Goal: Information Seeking & Learning: Learn about a topic

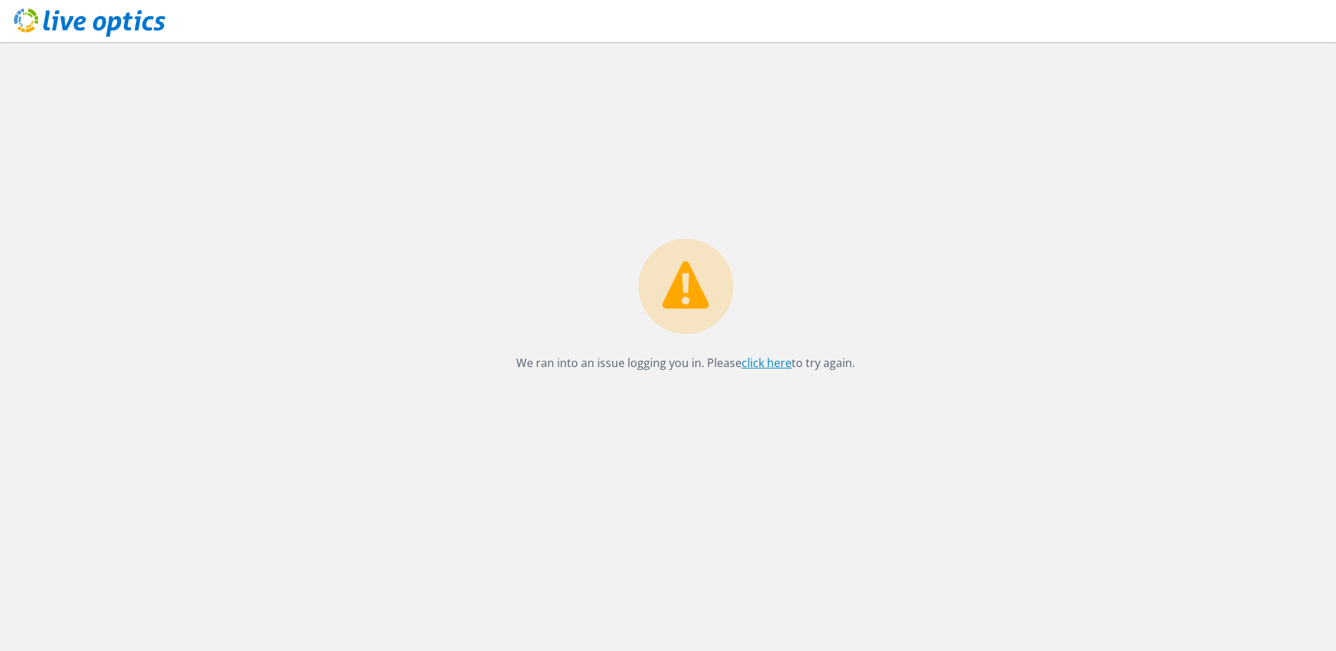
click at [754, 366] on link "click here" at bounding box center [767, 362] width 50 height 15
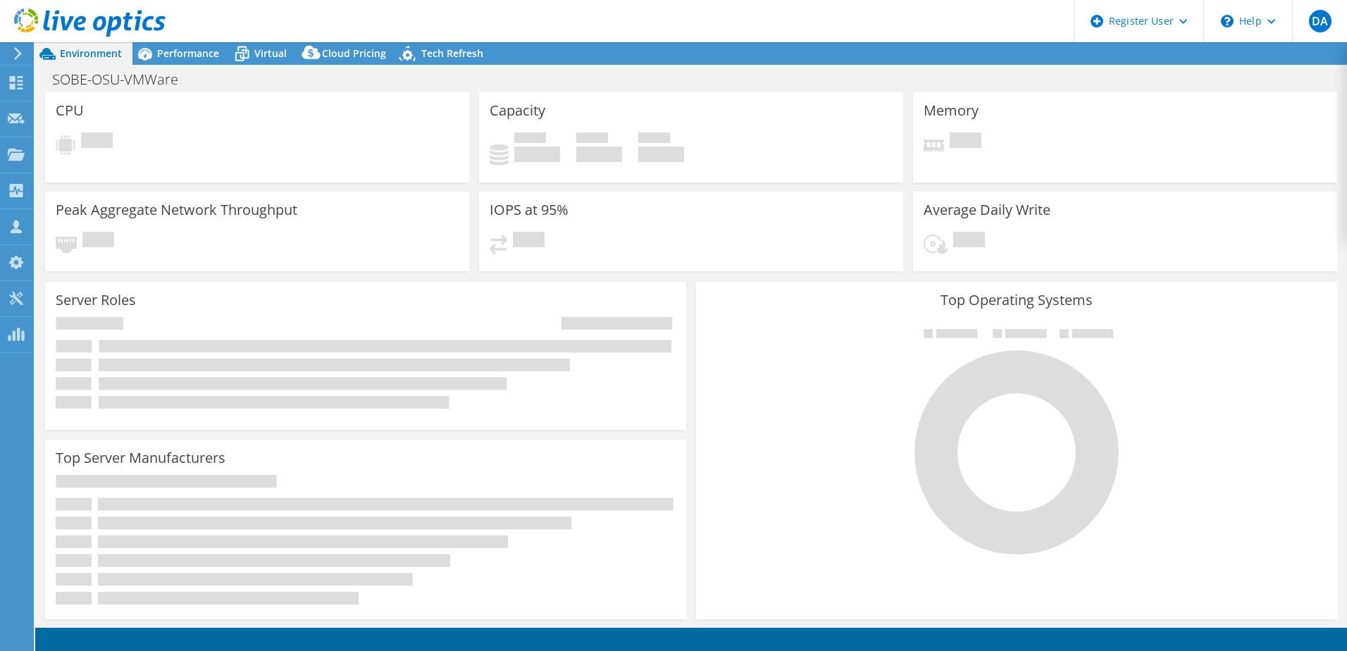
select select "USD"
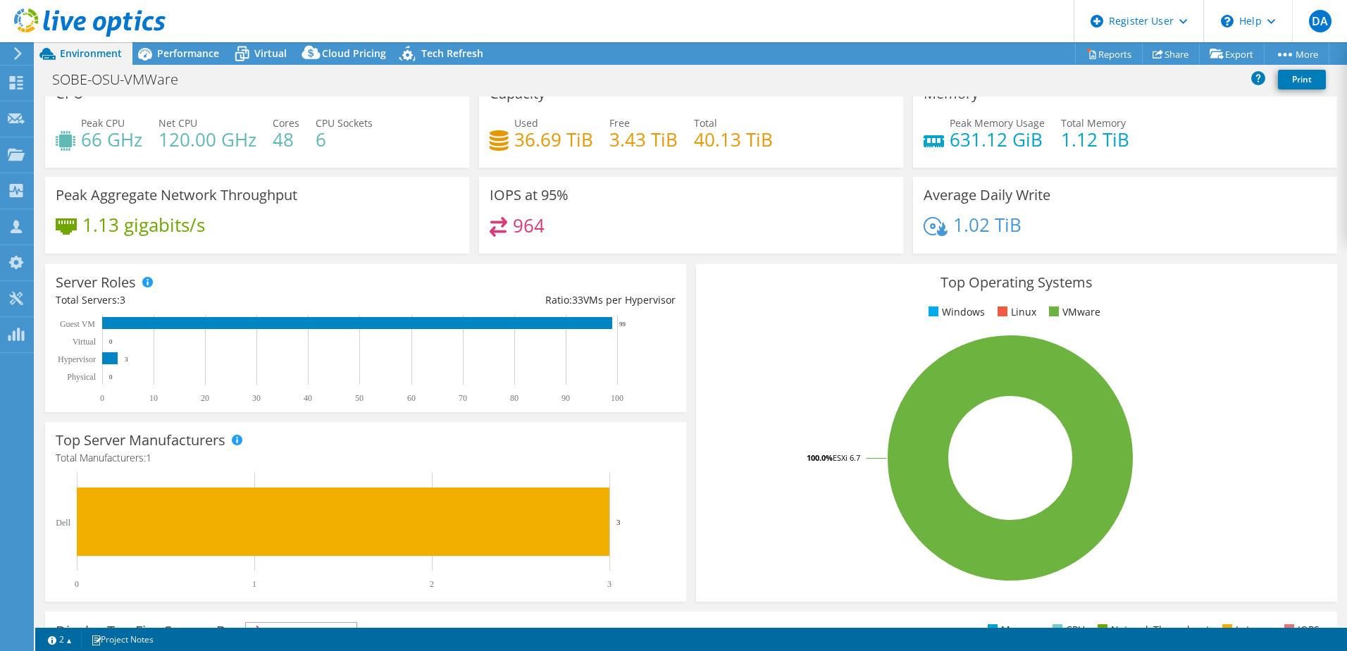
scroll to position [23, 0]
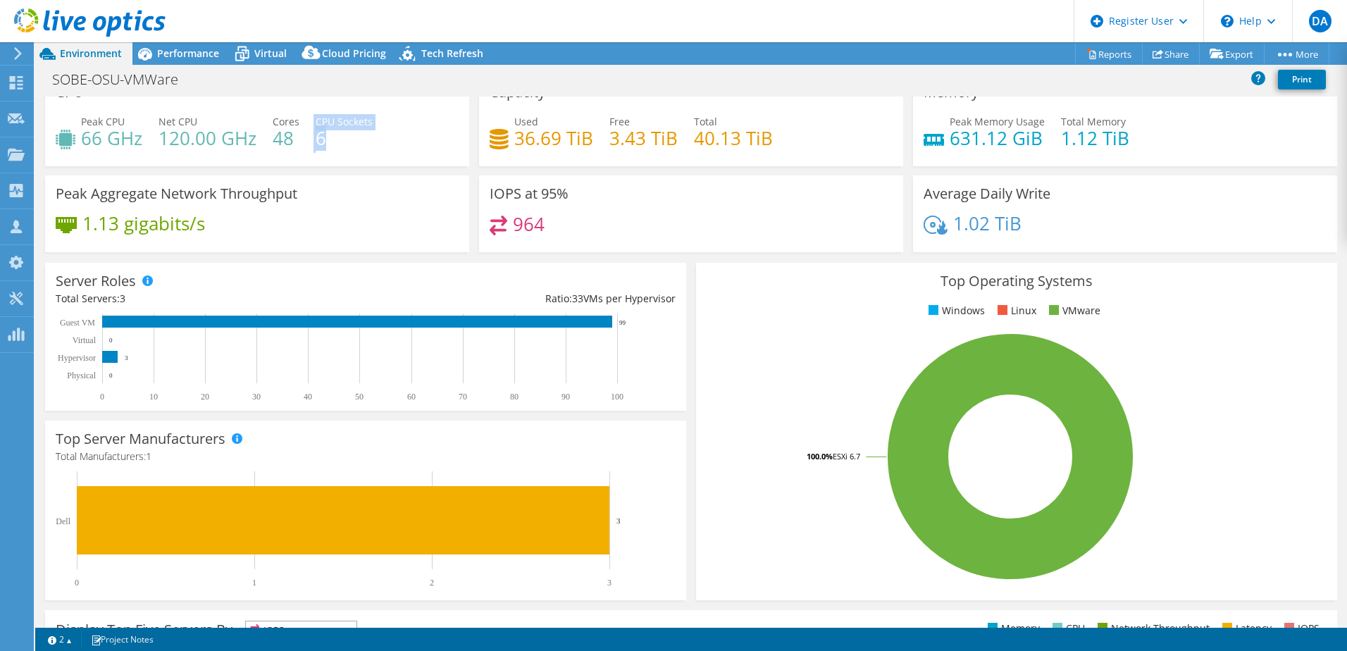
drag, startPoint x: 332, startPoint y: 136, endPoint x: 301, endPoint y: 135, distance: 31.7
click at [301, 135] on div "Peak CPU 66 GHz Net CPU 120.00 GHz Cores 48 CPU Sockets 6" at bounding box center [257, 137] width 403 height 46
drag, startPoint x: 301, startPoint y: 135, endPoint x: 331, endPoint y: 135, distance: 30.3
click at [331, 135] on div "Peak CPU 66 GHz Net CPU 120.00 GHz Cores 48 CPU Sockets 6" at bounding box center [257, 137] width 403 height 46
drag, startPoint x: 331, startPoint y: 135, endPoint x: 421, endPoint y: 170, distance: 96.5
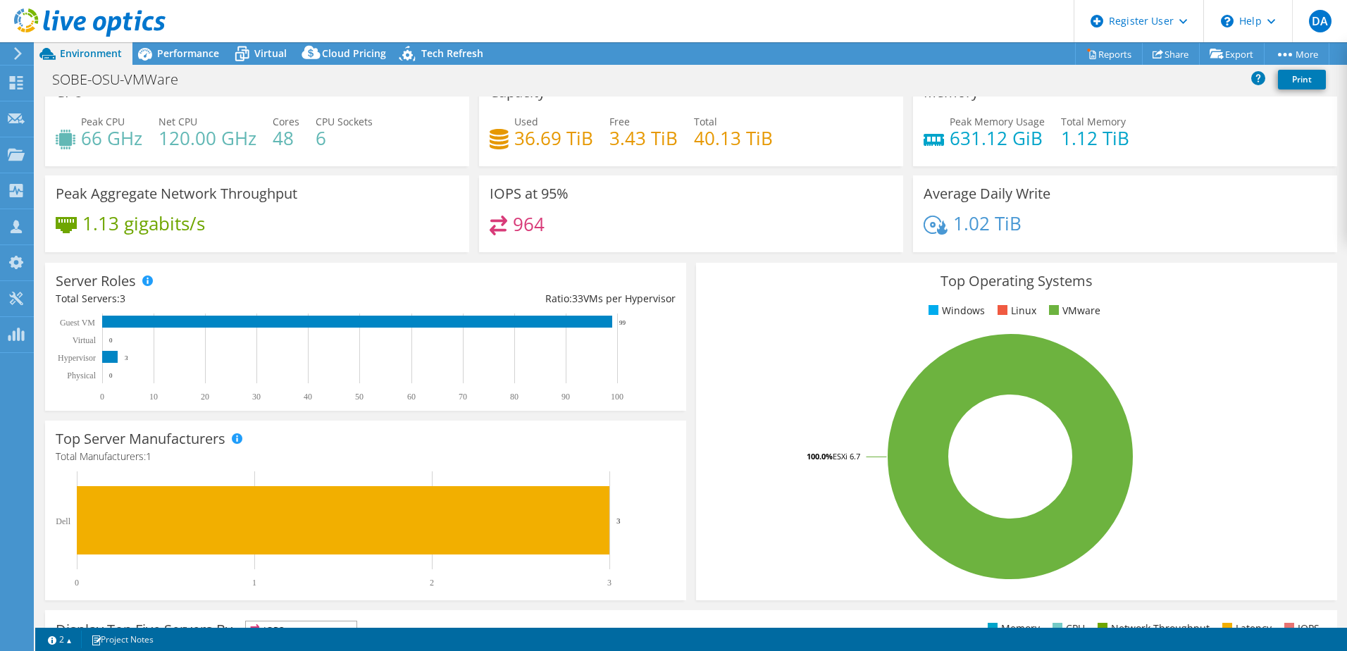
click at [421, 170] on div "CPU Peak CPU 66 GHz Net CPU 120.00 GHz Cores 48 CPU Sockets 6" at bounding box center [257, 124] width 434 height 101
